Goal: Information Seeking & Learning: Check status

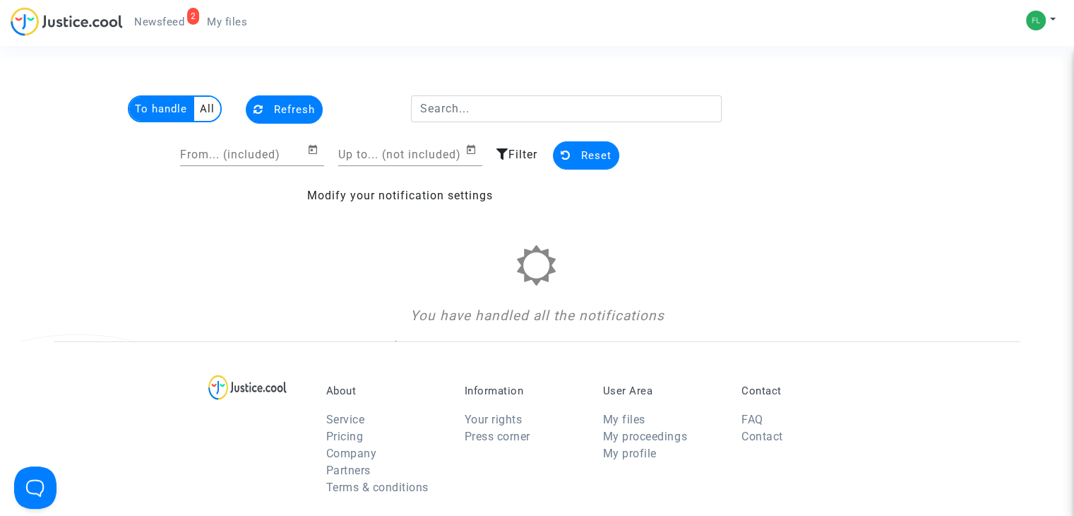
click at [164, 16] on span "Newsfeed" at bounding box center [159, 22] width 50 height 13
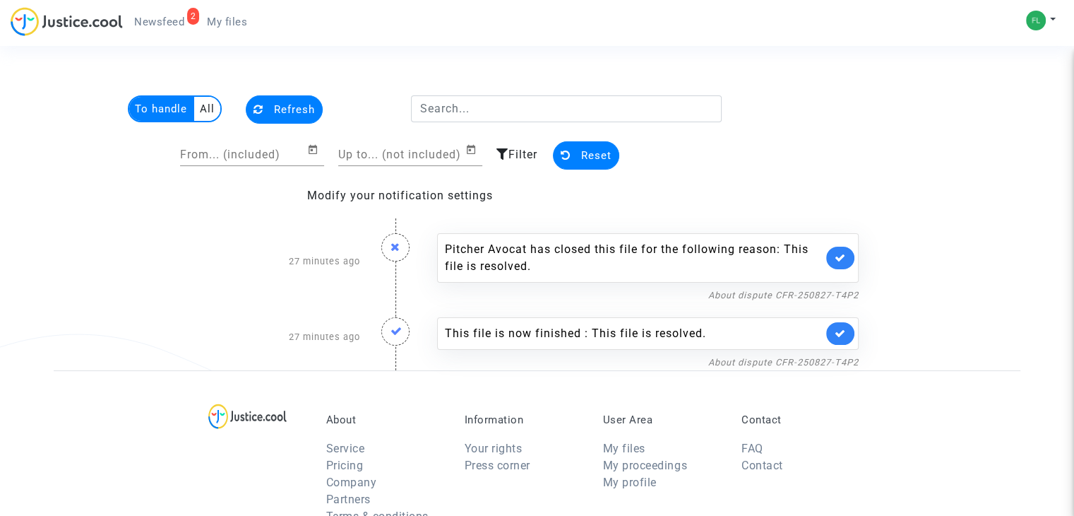
click at [164, 20] on span "Newsfeed" at bounding box center [159, 22] width 50 height 13
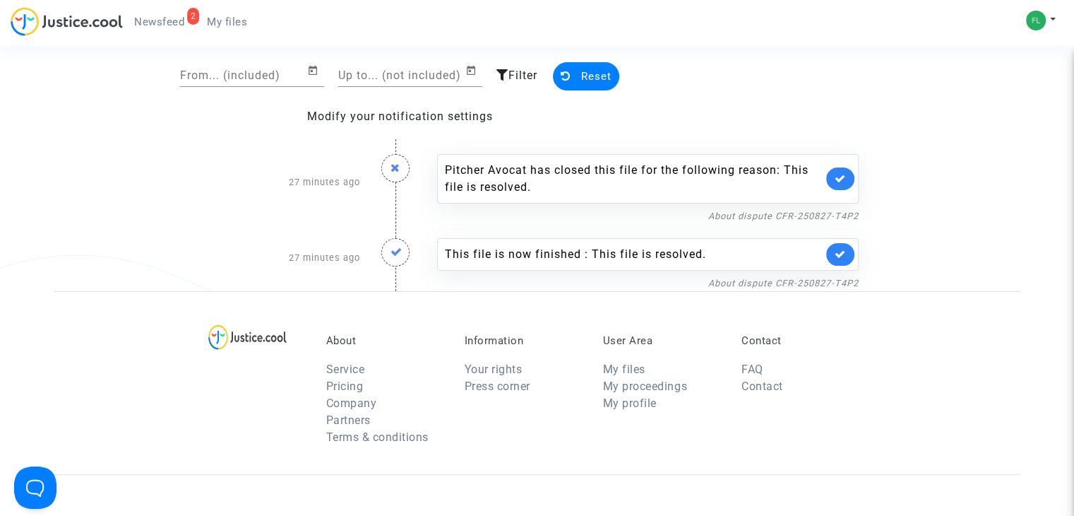
scroll to position [4, 0]
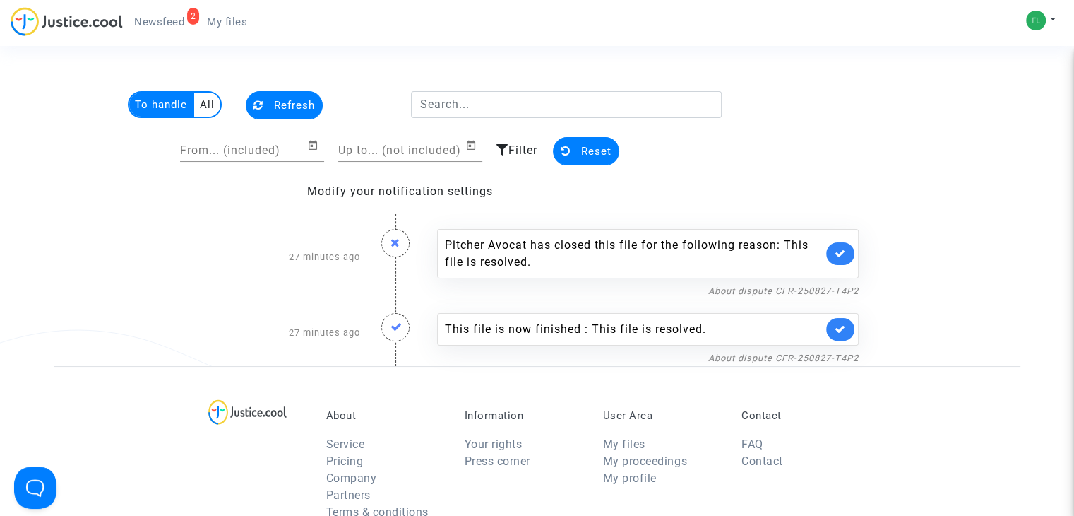
click at [225, 16] on span "My files" at bounding box center [227, 22] width 40 height 13
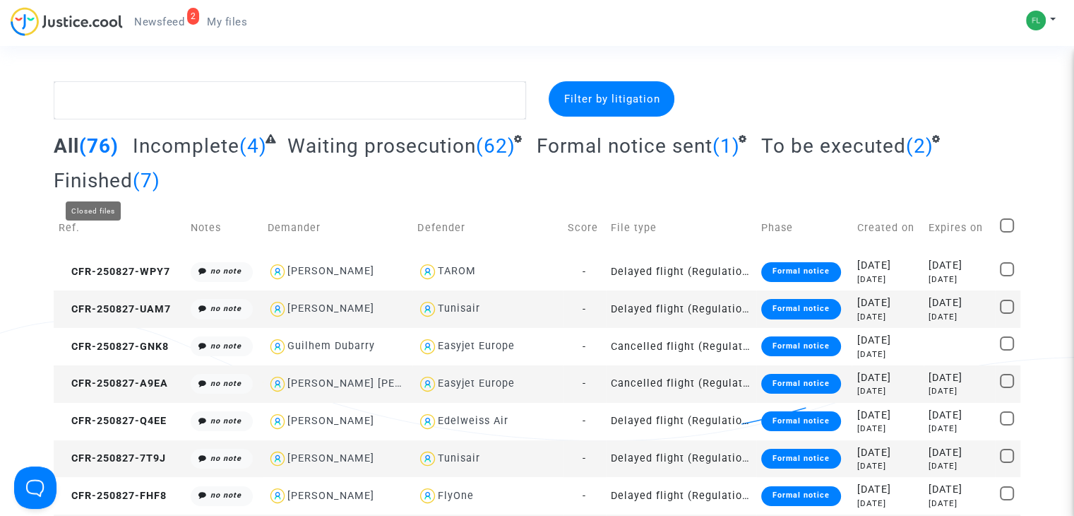
click at [124, 174] on span "Finished" at bounding box center [93, 180] width 79 height 23
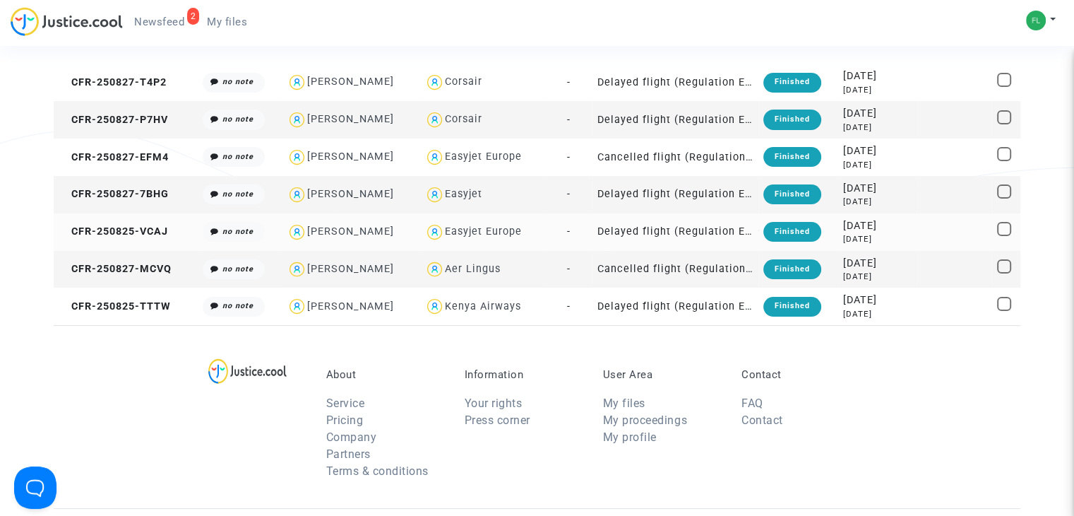
scroll to position [28, 0]
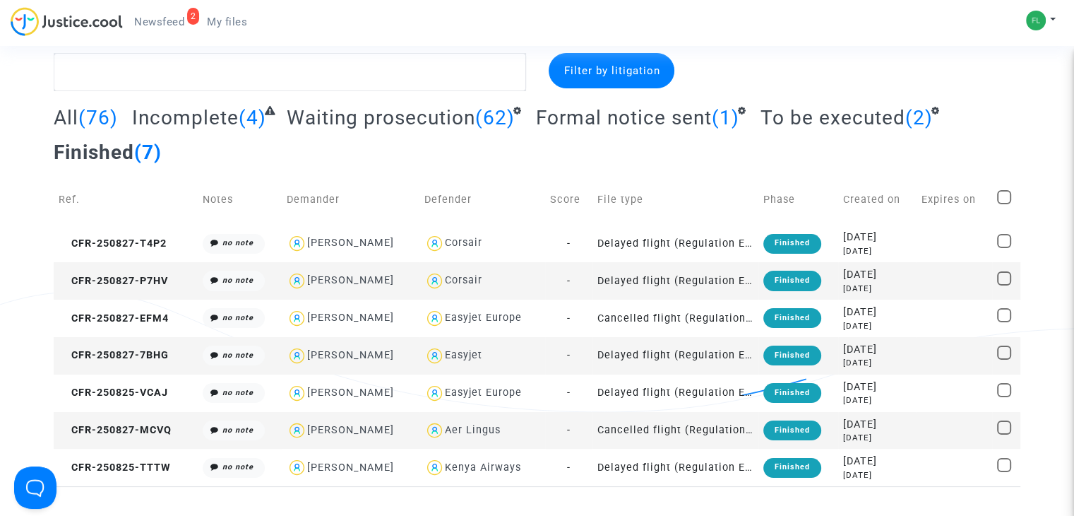
click at [158, 22] on span "Newsfeed" at bounding box center [159, 22] width 50 height 13
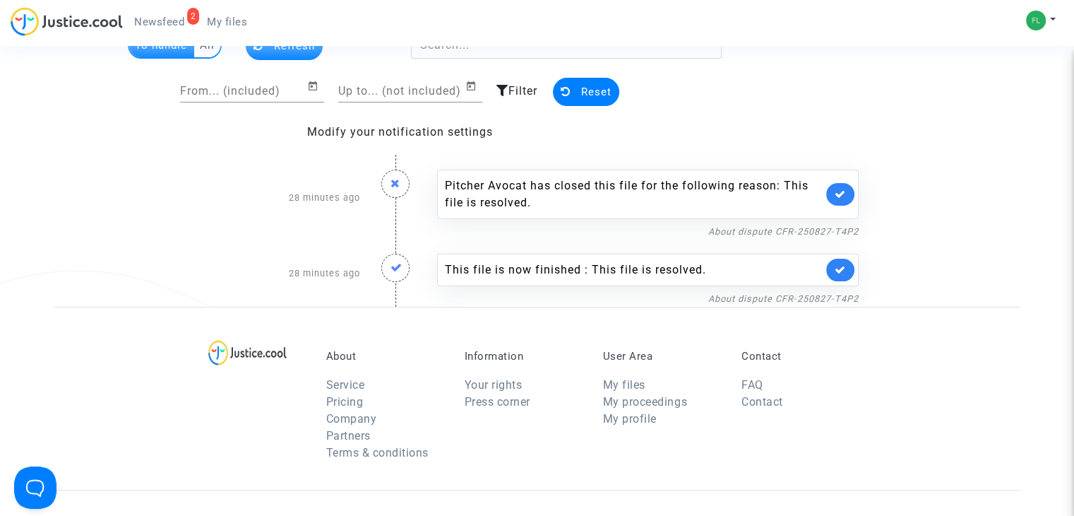
scroll to position [42, 0]
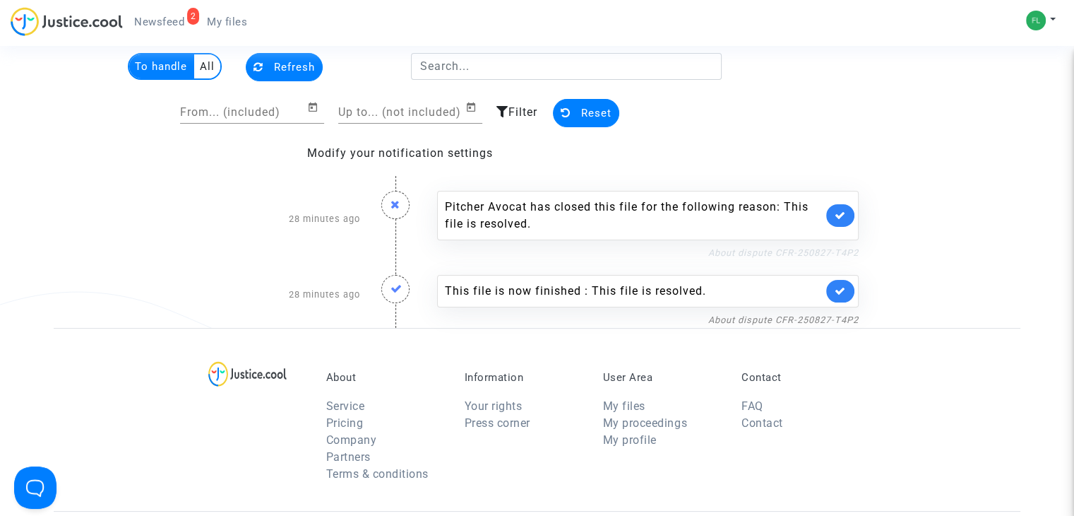
click at [762, 251] on link "About dispute CFR-250827-T4P2" at bounding box center [783, 252] width 150 height 11
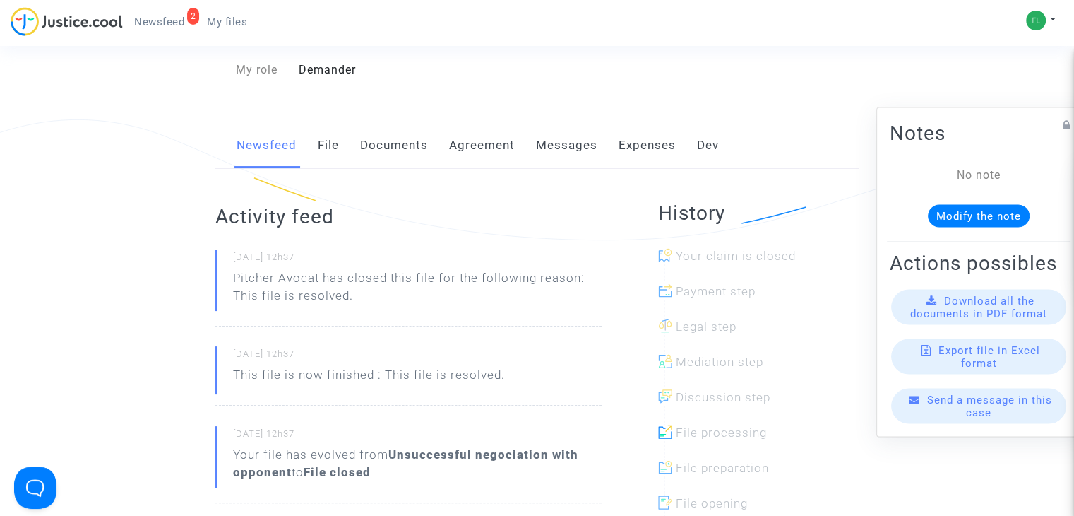
scroll to position [200, 0]
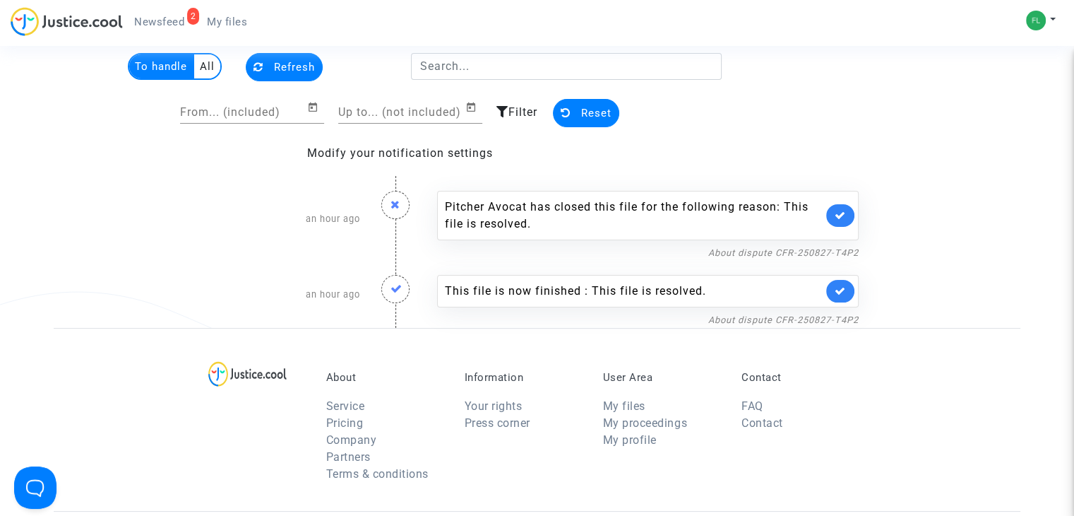
click at [290, 58] on button "Refresh" at bounding box center [284, 67] width 77 height 28
click at [278, 66] on span "Refresh" at bounding box center [294, 67] width 41 height 13
